Goal: Transaction & Acquisition: Purchase product/service

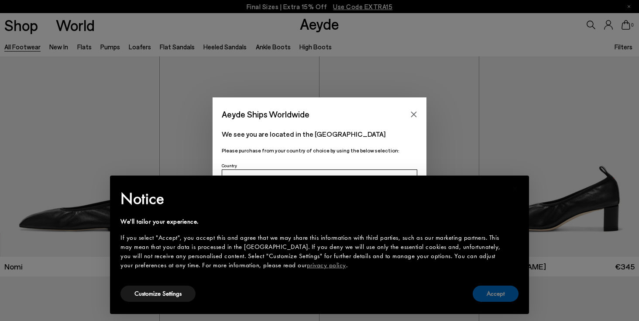
click at [506, 291] on button "Accept" at bounding box center [496, 294] width 46 height 16
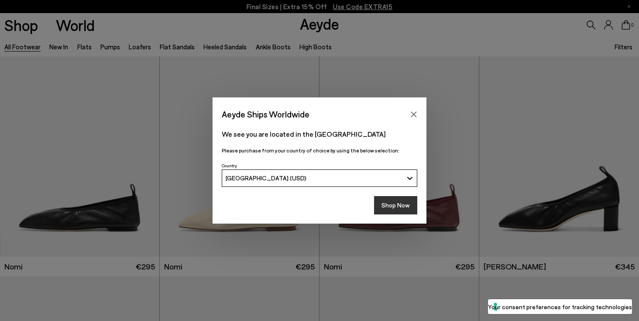
click at [391, 203] on button "Shop Now" at bounding box center [395, 205] width 43 height 18
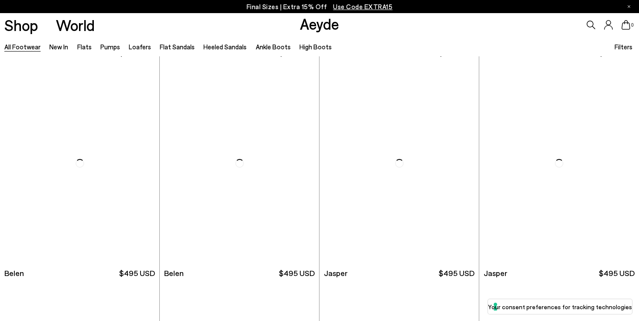
scroll to position [435, 0]
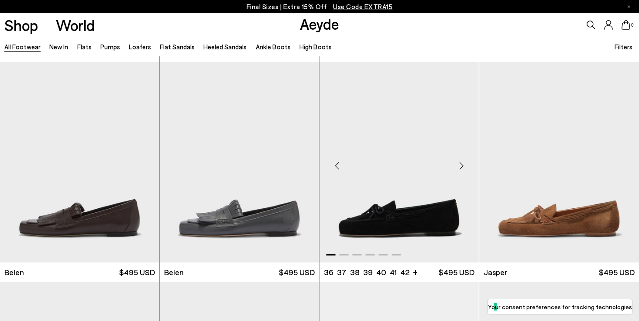
click at [400, 219] on img "1 / 6" at bounding box center [399, 162] width 159 height 200
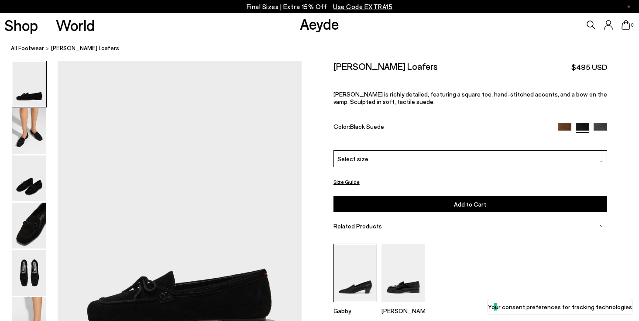
scroll to position [12, 0]
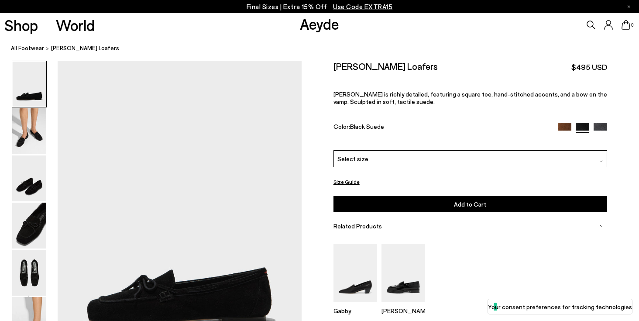
click at [565, 123] on img at bounding box center [565, 130] width 14 height 14
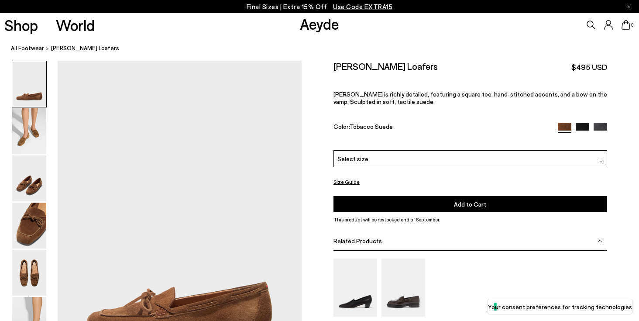
click at [603, 123] on img at bounding box center [601, 130] width 14 height 14
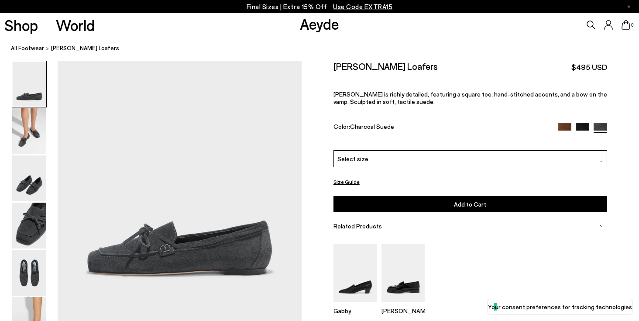
scroll to position [62, 1]
click at [560, 123] on img at bounding box center [565, 130] width 14 height 14
click at [386, 150] on div "Select size" at bounding box center [471, 158] width 274 height 17
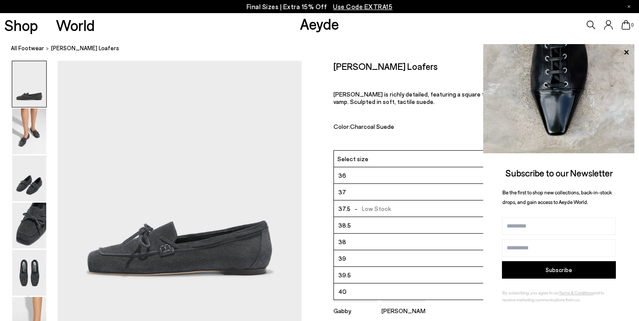
click at [373, 250] on li "39" at bounding box center [470, 258] width 273 height 17
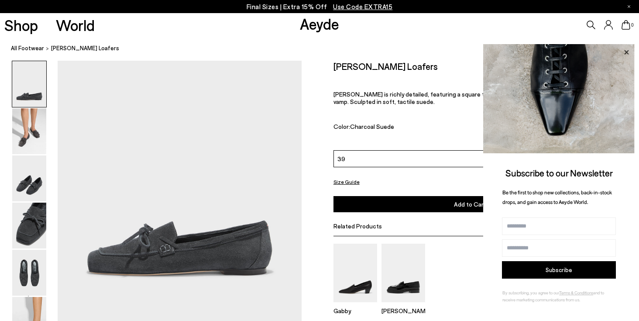
click at [626, 51] on icon at bounding box center [626, 52] width 11 height 11
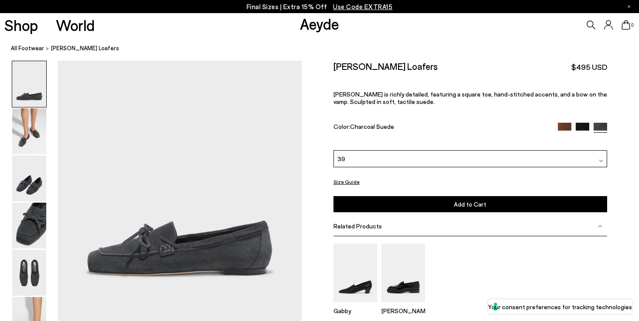
click at [567, 123] on img at bounding box center [565, 130] width 14 height 14
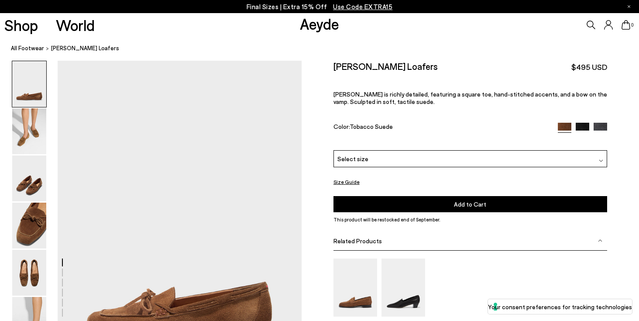
click at [468, 150] on div "Select size" at bounding box center [471, 158] width 274 height 17
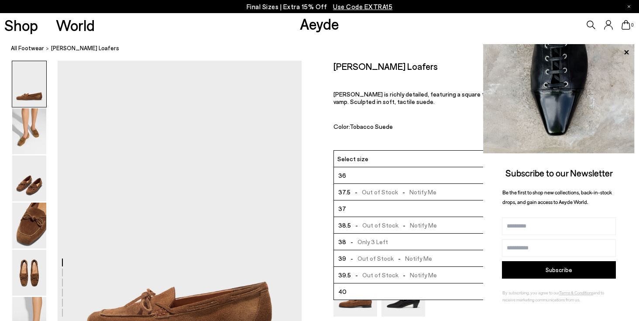
click at [439, 234] on li "38 - Only 3 Left" at bounding box center [470, 242] width 273 height 17
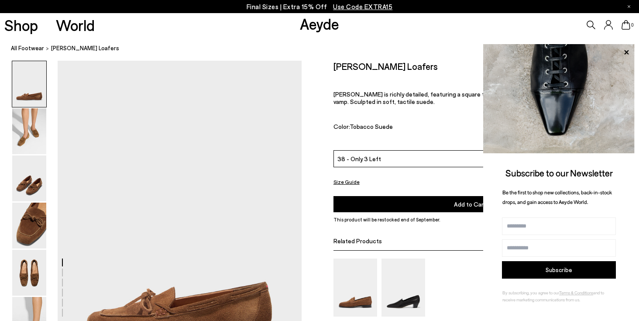
click at [349, 176] on button "Size Guide" at bounding box center [347, 181] width 26 height 11
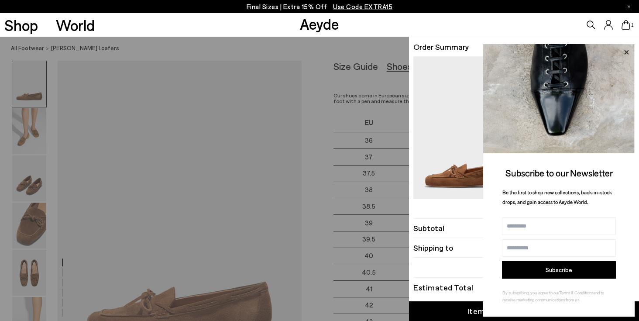
click at [626, 52] on icon at bounding box center [626, 52] width 11 height 11
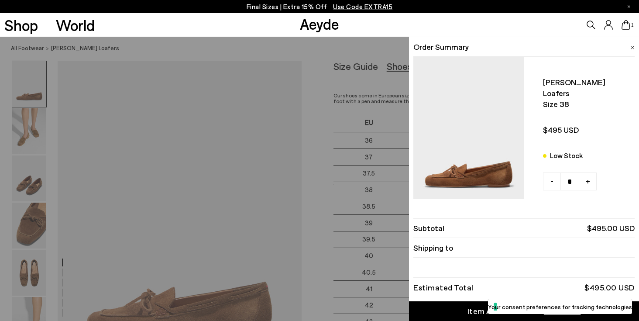
click at [635, 46] on img at bounding box center [633, 48] width 4 height 4
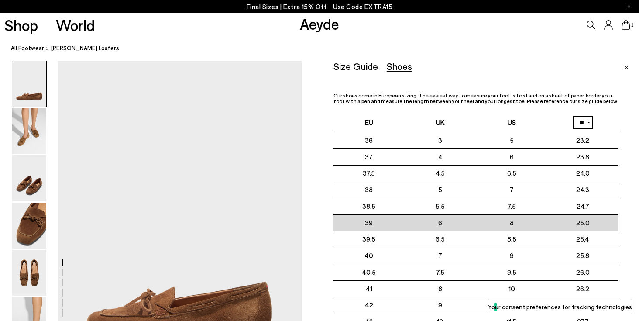
click at [405, 225] on td "39" at bounding box center [369, 223] width 71 height 17
click at [390, 223] on td "39" at bounding box center [369, 223] width 71 height 17
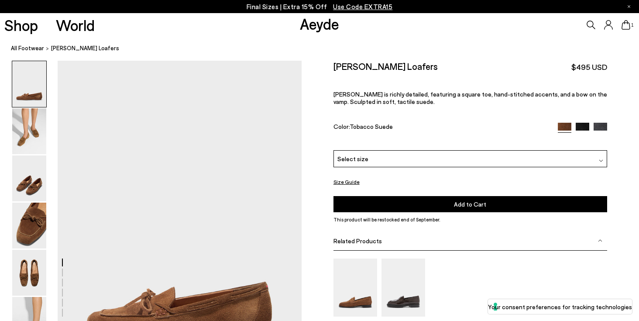
click at [517, 150] on div "Select size" at bounding box center [471, 158] width 274 height 17
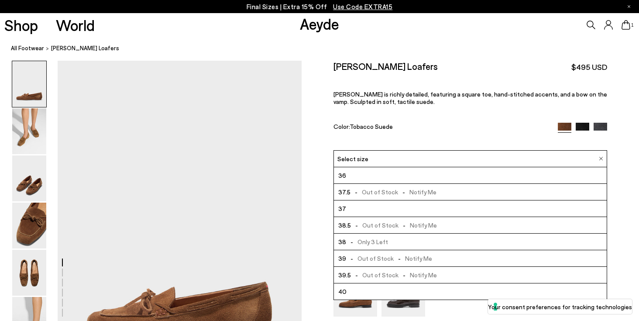
click at [470, 250] on li "39 - Out of Stock - Notify Me" at bounding box center [470, 258] width 273 height 17
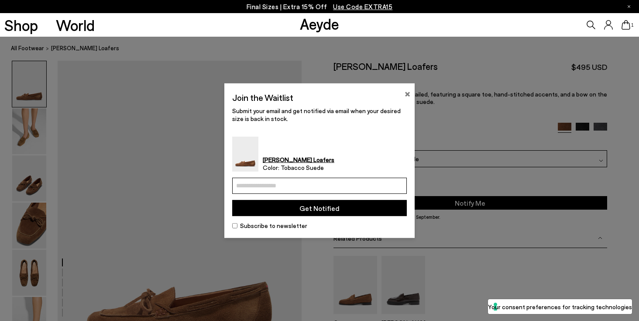
click at [406, 93] on button "×" at bounding box center [408, 92] width 6 height 10
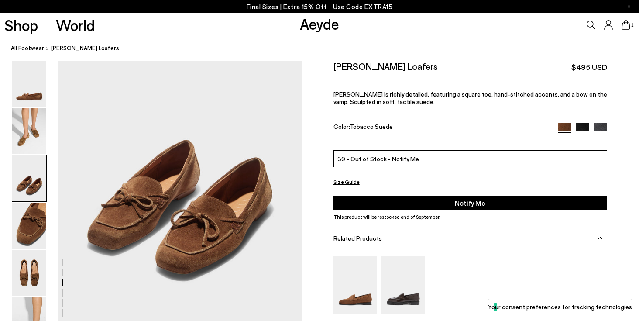
scroll to position [716, 1]
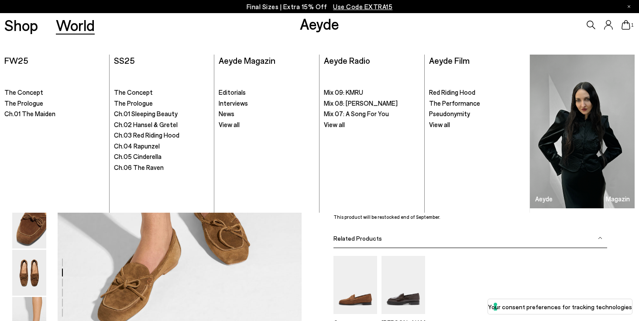
scroll to position [420, 0]
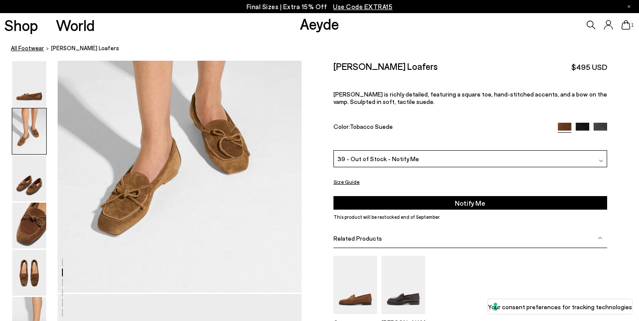
click at [32, 48] on link "All Footwear" at bounding box center [27, 48] width 33 height 9
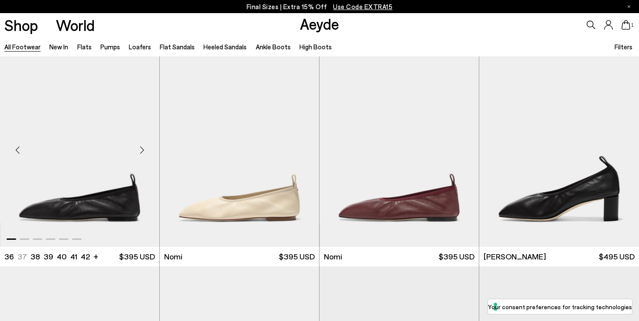
scroll to position [13, 0]
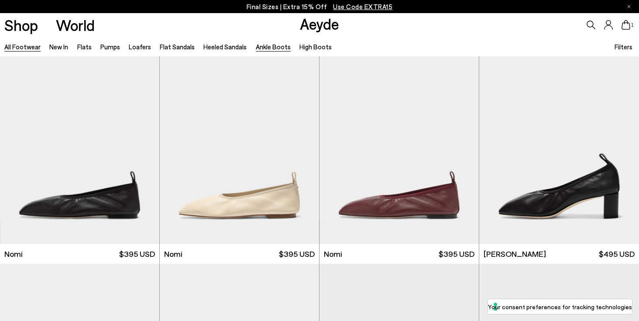
click at [268, 47] on link "Ankle Boots" at bounding box center [273, 47] width 35 height 8
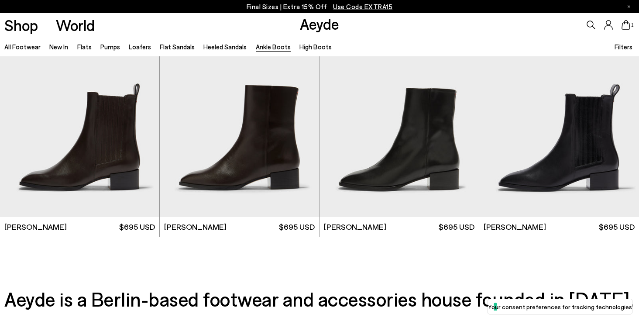
scroll to position [1802, 0]
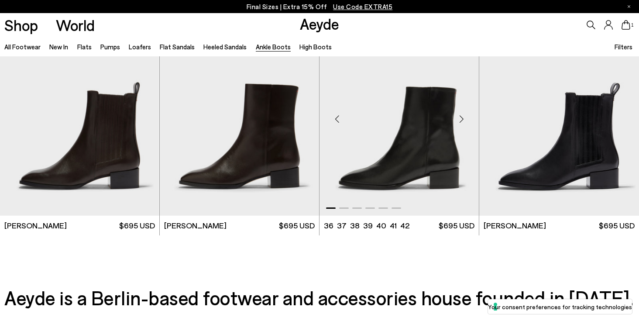
click at [373, 146] on img "1 / 6" at bounding box center [399, 115] width 159 height 200
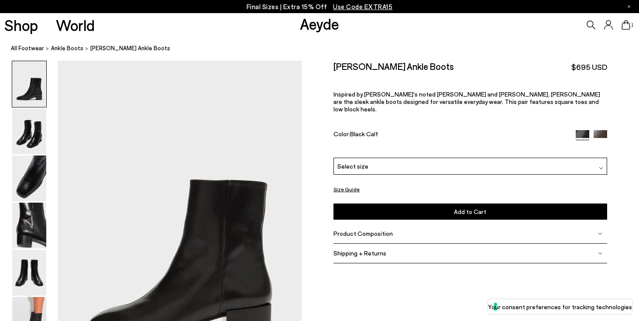
click at [604, 130] on img at bounding box center [601, 137] width 14 height 14
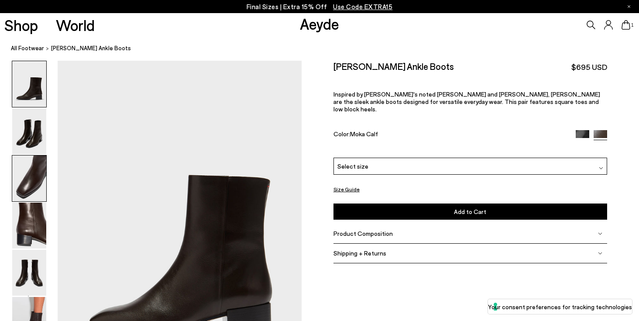
click at [32, 178] on img at bounding box center [29, 179] width 34 height 46
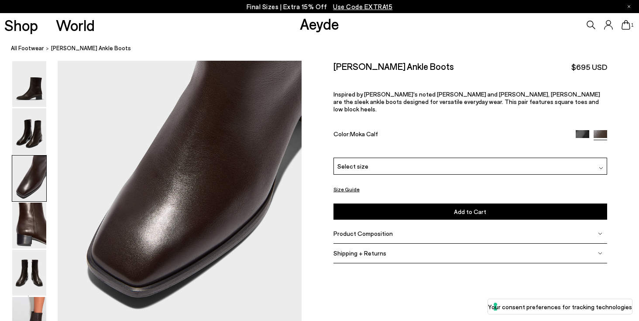
scroll to position [719, 0]
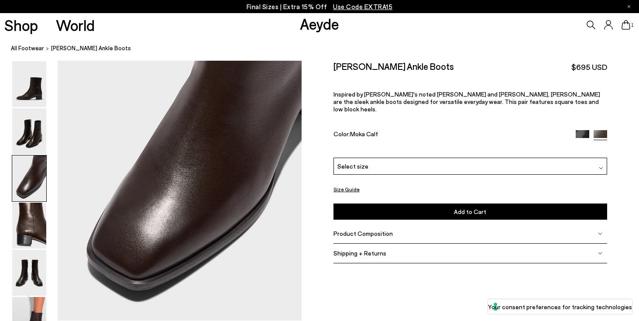
click at [373, 158] on div "Select size" at bounding box center [471, 166] width 274 height 17
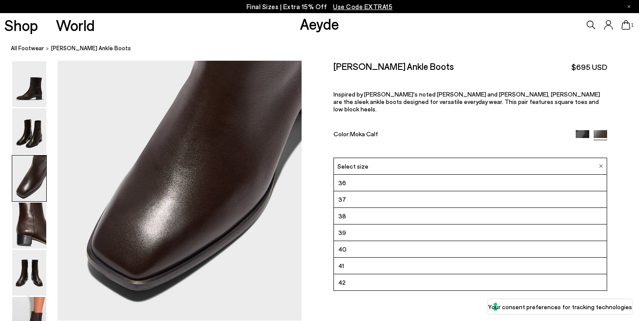
click at [358, 225] on li "39" at bounding box center [470, 233] width 273 height 17
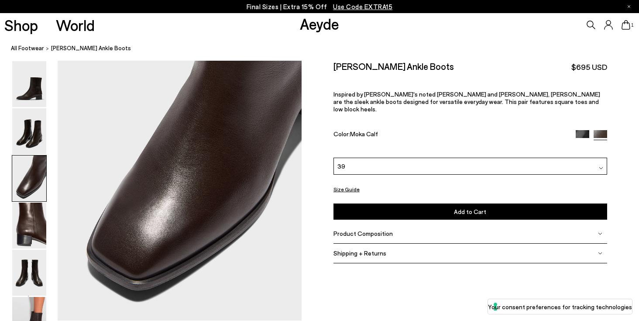
click at [367, 204] on button "Add to Cart Select a Size First" at bounding box center [471, 212] width 274 height 16
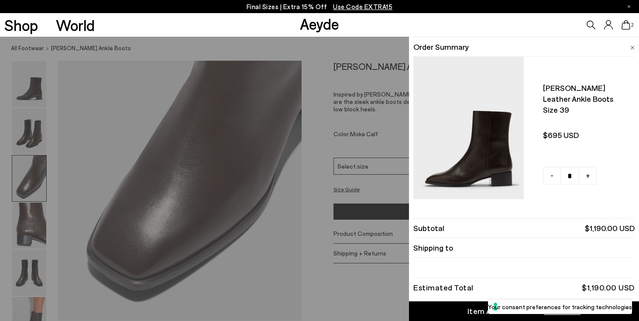
click at [633, 47] on img at bounding box center [633, 48] width 4 height 4
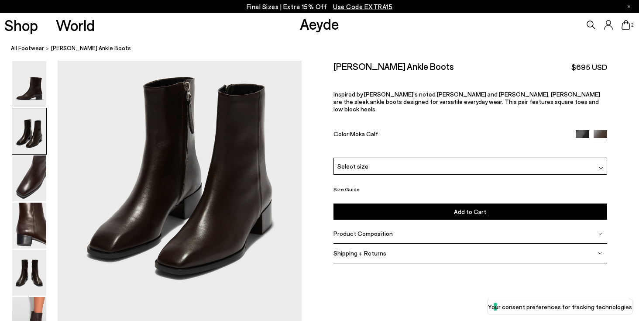
scroll to position [386, 0]
